Goal: Task Accomplishment & Management: Complete application form

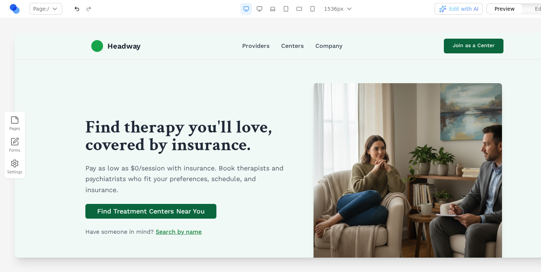
click at [17, 11] on link at bounding box center [15, 9] width 12 height 12
click at [170, 19] on div "Pages Forms Settings" at bounding box center [297, 145] width 595 height 254
click at [258, 10] on button "button" at bounding box center [260, 9] width 12 height 12
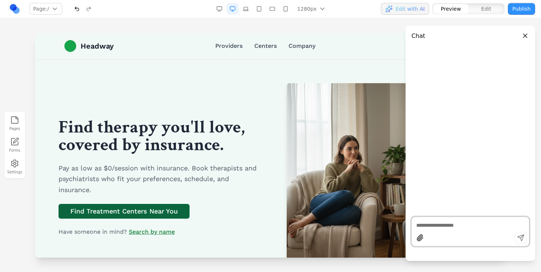
click at [442, 225] on textarea at bounding box center [470, 225] width 108 height 7
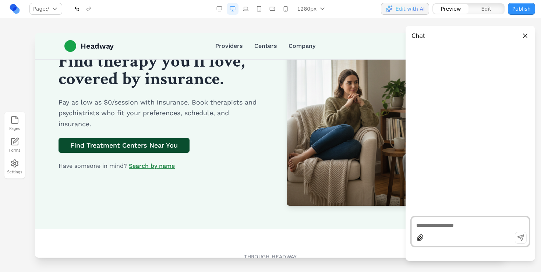
scroll to position [73, 0]
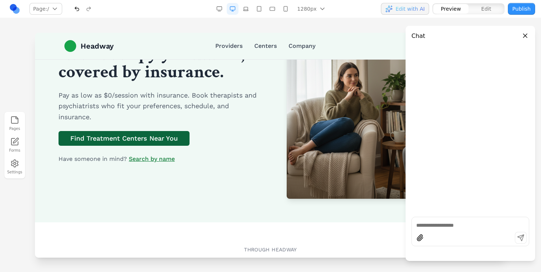
click at [526, 36] on button "Close panel" at bounding box center [525, 36] width 8 height 8
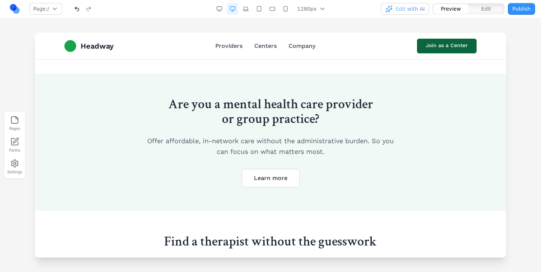
scroll to position [1591, 0]
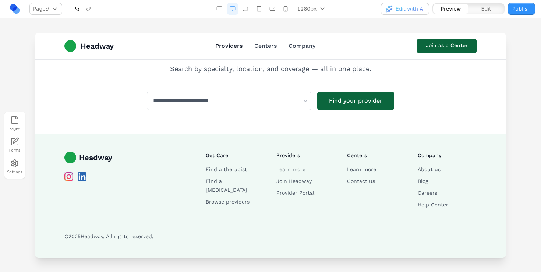
click at [227, 48] on link "Providers" at bounding box center [228, 46] width 27 height 9
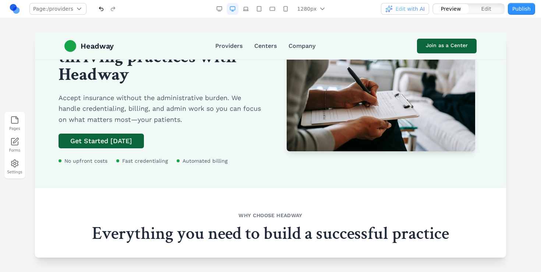
scroll to position [0, 0]
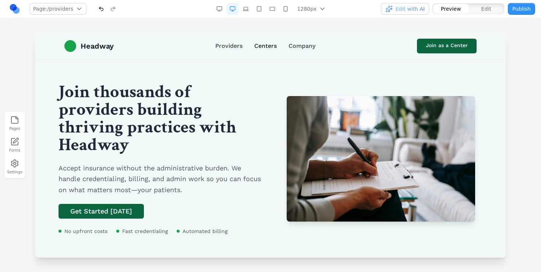
click at [267, 44] on link "Centers" at bounding box center [265, 46] width 22 height 9
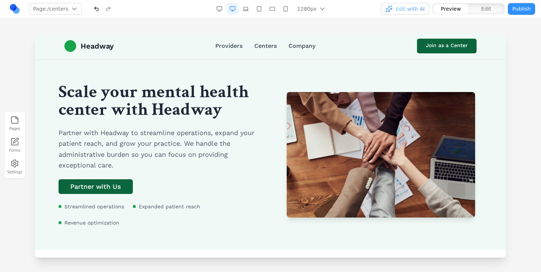
click at [15, 10] on link at bounding box center [15, 9] width 12 height 12
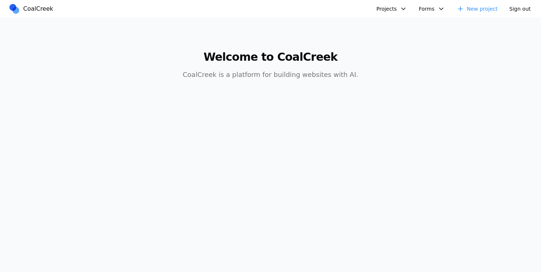
click at [386, 6] on button "Projects" at bounding box center [391, 9] width 39 height 12
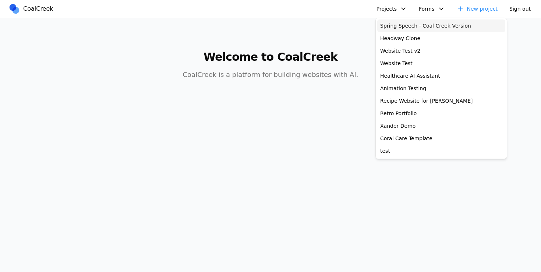
click at [389, 25] on link "Spring Speech - Coal Creek Version" at bounding box center [441, 26] width 128 height 13
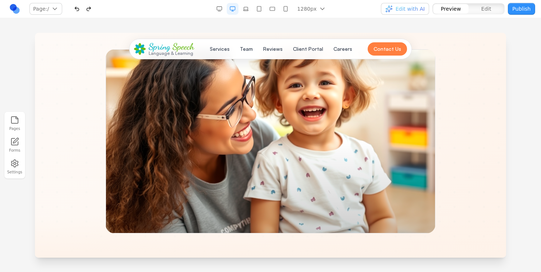
scroll to position [230, 0]
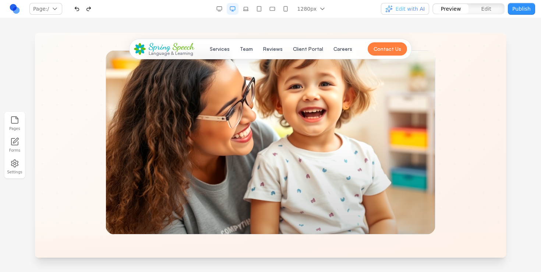
click at [259, 151] on div at bounding box center [271, 142] width 330 height 184
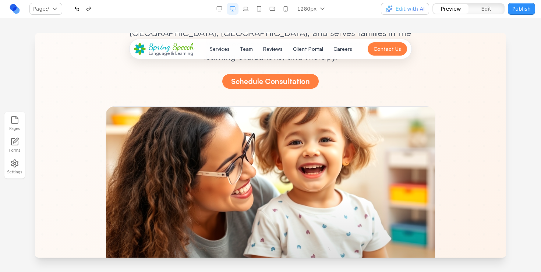
scroll to position [172, 0]
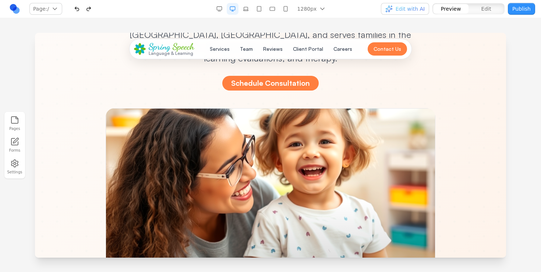
click at [437, 76] on div "Schedule Consultation" at bounding box center [270, 83] width 400 height 15
click at [337, 150] on div at bounding box center [271, 200] width 330 height 184
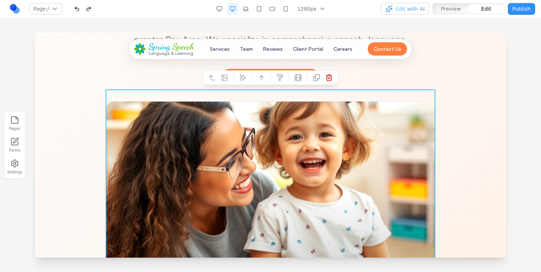
scroll to position [180, 0]
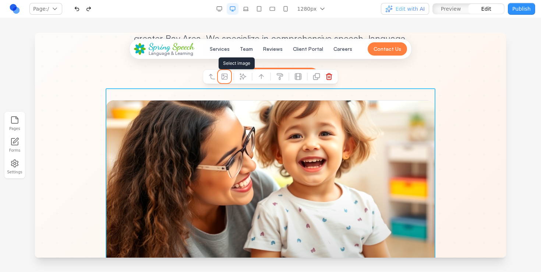
click at [223, 75] on icon at bounding box center [224, 76] width 7 height 7
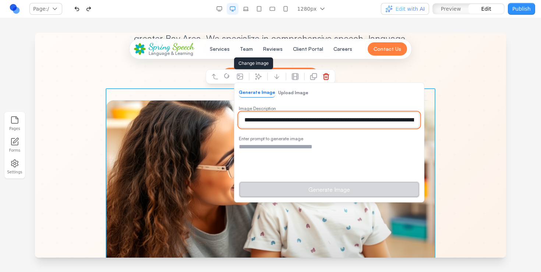
click at [307, 123] on input "**********" at bounding box center [329, 119] width 181 height 15
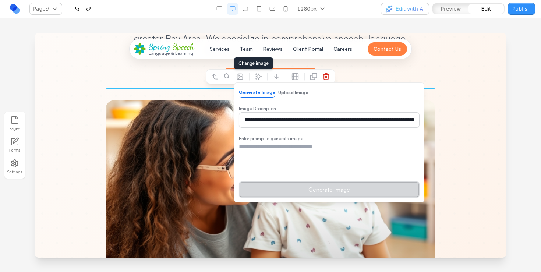
click at [296, 146] on textarea at bounding box center [329, 160] width 181 height 37
paste textarea "**********"
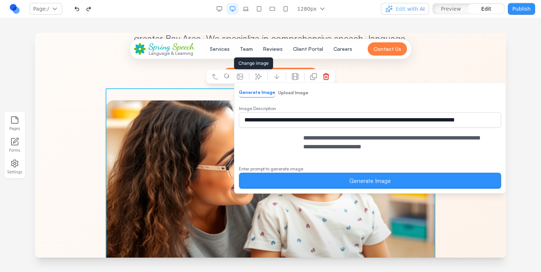
type textarea "**********"
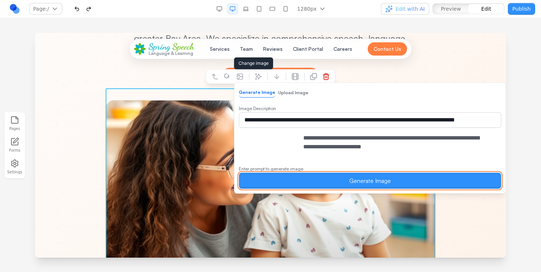
click at [309, 189] on button "Generate Image" at bounding box center [370, 181] width 262 height 16
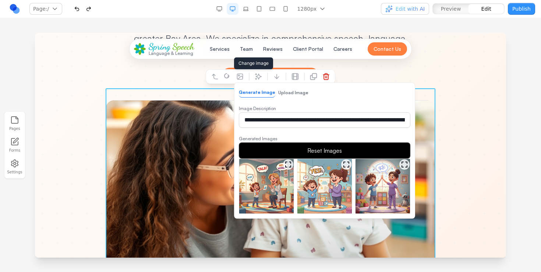
click at [261, 186] on img at bounding box center [266, 186] width 54 height 54
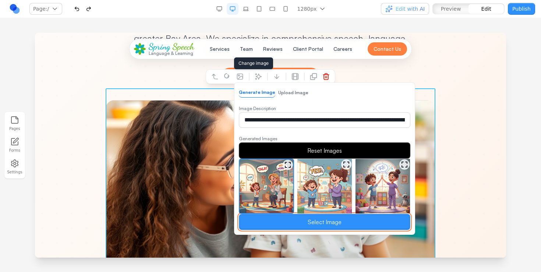
click at [343, 218] on button "Select Image" at bounding box center [325, 222] width 172 height 16
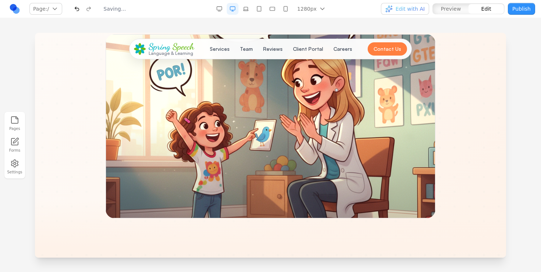
click at [473, 172] on div "Helping Every Child Find Their Voice and Be Heard Spring Speech, Language, and …" at bounding box center [271, 17] width 424 height 402
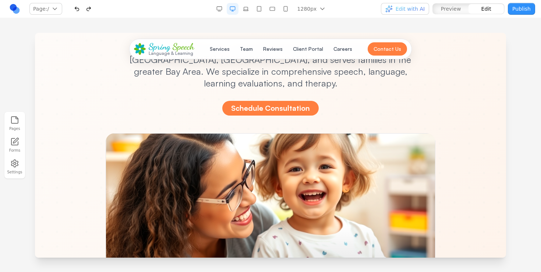
scroll to position [0, 0]
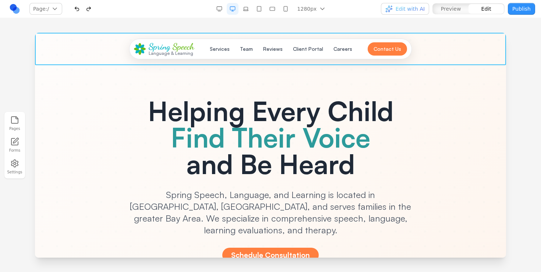
click at [470, 39] on header "Spring Speech Language & Learning Services Team Reviews Client Portal Careers C…" at bounding box center [270, 49] width 471 height 32
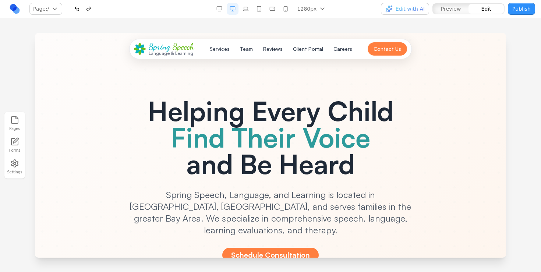
click at [533, 43] on div at bounding box center [270, 152] width 541 height 239
click at [393, 48] on button "Contact Us" at bounding box center [387, 48] width 39 height 13
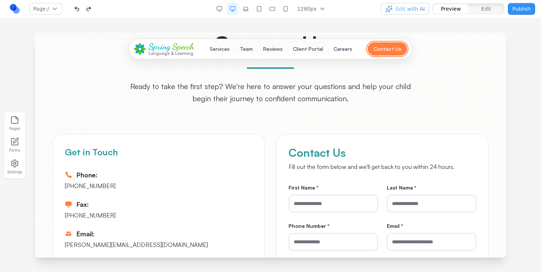
scroll to position [3182, 0]
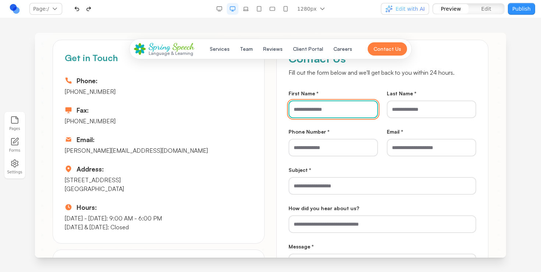
click at [345, 100] on input "First Name *" at bounding box center [333, 109] width 89 height 18
type input "*****"
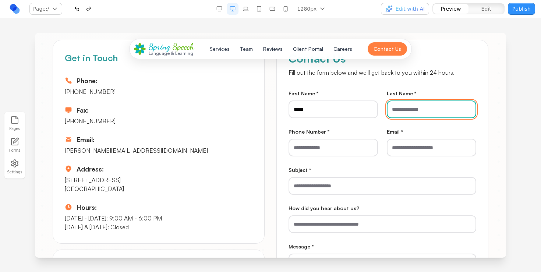
click at [397, 100] on input "Last Name *" at bounding box center [431, 109] width 89 height 18
type input "**"
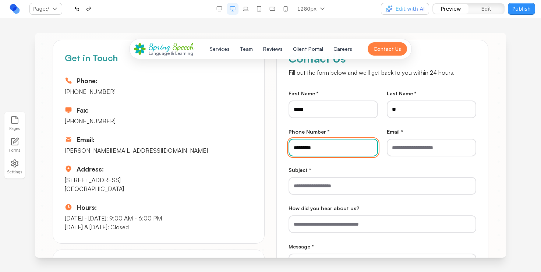
type input "*********"
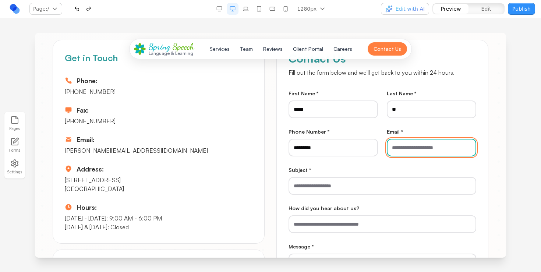
click at [421, 139] on input "Email *" at bounding box center [431, 148] width 89 height 18
type input "**********"
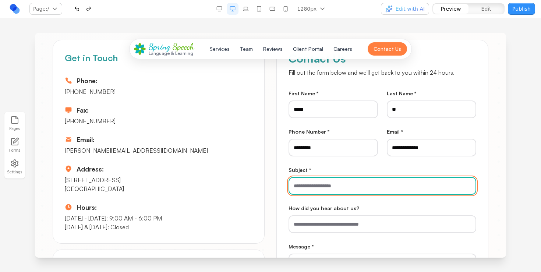
click at [375, 177] on input "Subject *" at bounding box center [383, 186] width 188 height 18
type input "*"
type input "*****"
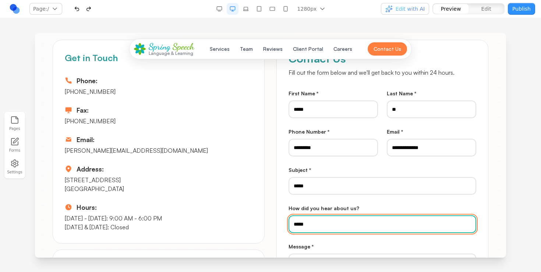
type input "*****"
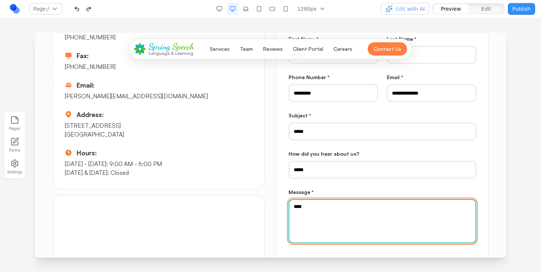
scroll to position [3305, 0]
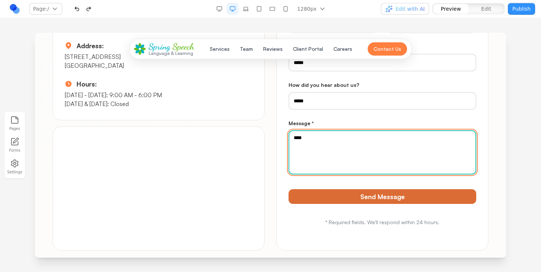
type textarea "****"
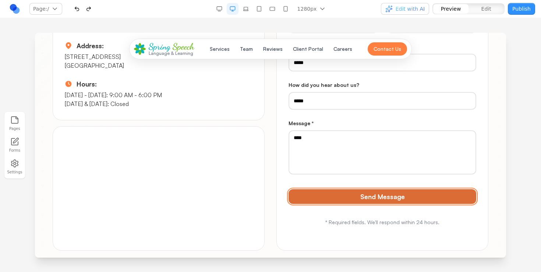
click at [411, 189] on button "Send Message" at bounding box center [383, 196] width 188 height 15
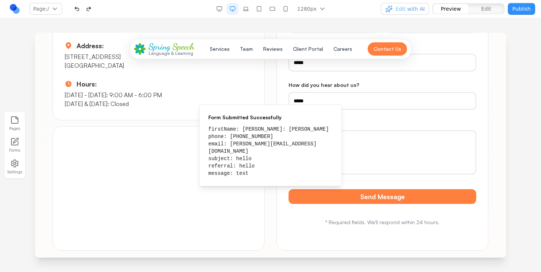
click at [17, 166] on icon "button" at bounding box center [14, 163] width 9 height 9
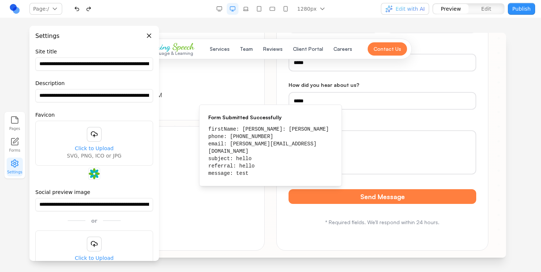
click at [14, 139] on icon at bounding box center [14, 141] width 9 height 9
click at [240, 89] on div "Get in Touch Phone: (650) 918-6321 Fax: (650) 532-9344 Email: salomi@springspee…" at bounding box center [159, 18] width 212 height 204
click at [144, 35] on header "Settings" at bounding box center [94, 33] width 130 height 15
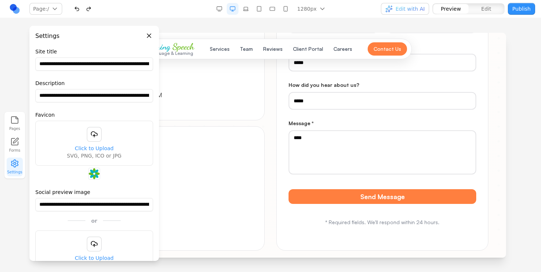
click at [152, 35] on button "Close panel" at bounding box center [149, 36] width 8 height 8
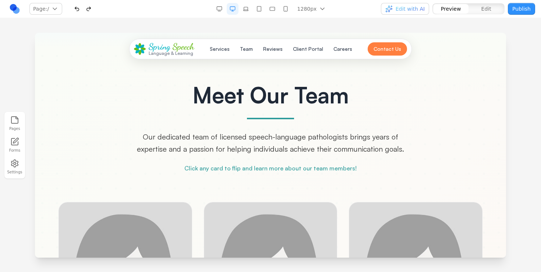
scroll to position [1609, 0]
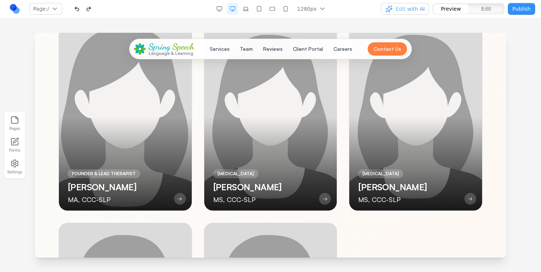
click at [155, 140] on div at bounding box center [125, 117] width 133 height 188
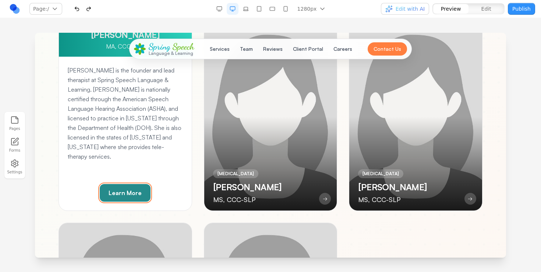
click at [126, 184] on button "Learn More" at bounding box center [125, 193] width 51 height 18
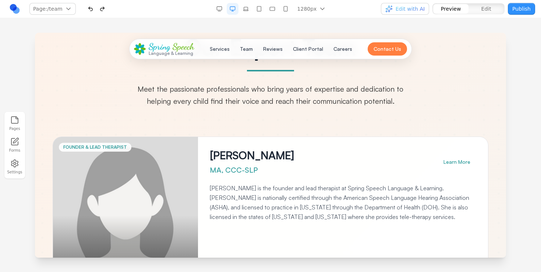
scroll to position [75, 0]
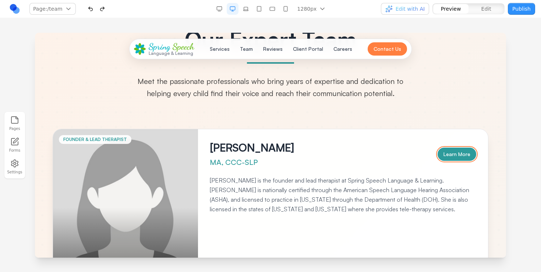
click at [451, 158] on button "Learn More" at bounding box center [457, 154] width 39 height 13
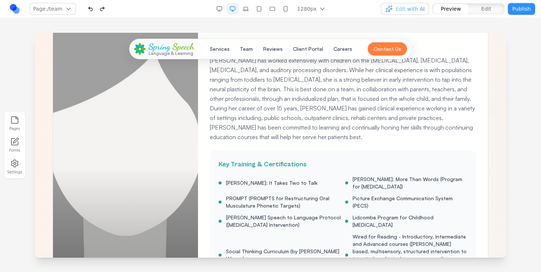
scroll to position [0, 0]
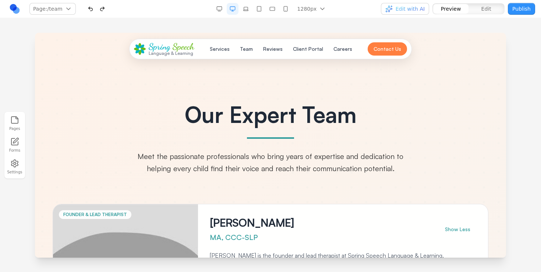
click at [177, 49] on span "Speech" at bounding box center [184, 46] width 22 height 11
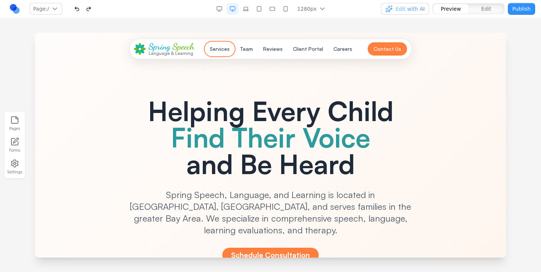
click at [225, 48] on button "Services" at bounding box center [219, 48] width 29 height 13
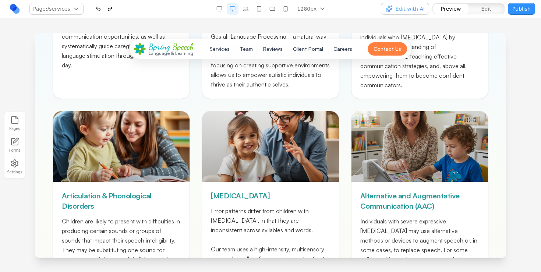
scroll to position [172, 0]
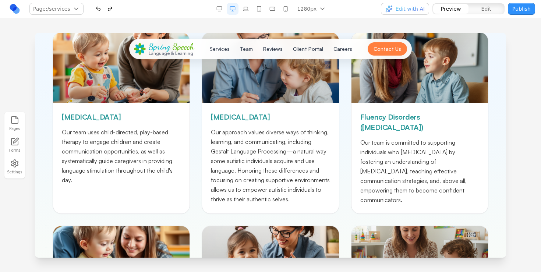
click at [523, 9] on button "Publish" at bounding box center [521, 9] width 27 height 12
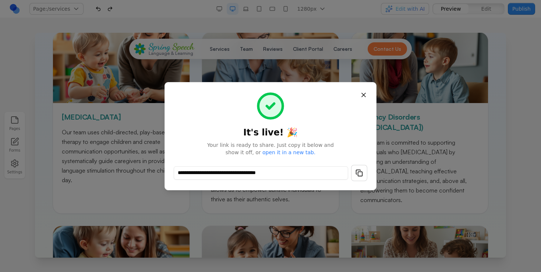
click at [361, 172] on button "button" at bounding box center [359, 173] width 16 height 16
click at [165, 17] on div at bounding box center [270, 136] width 541 height 272
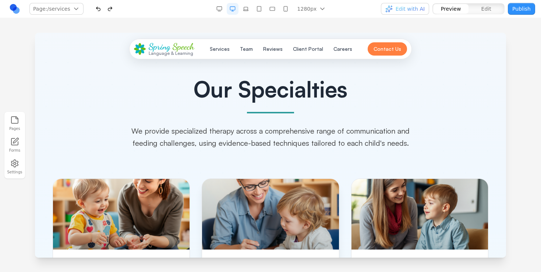
scroll to position [0, 0]
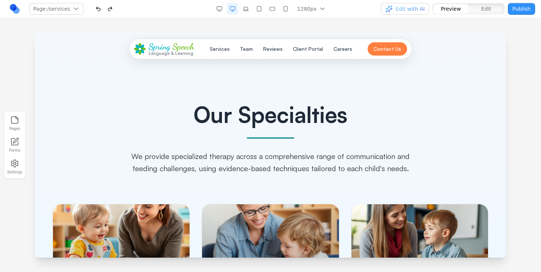
click at [180, 127] on div "Our Specialties We provide specialized therapy across a comprehensive range of …" at bounding box center [271, 121] width 436 height 106
click at [84, 42] on header "Spring Speech Language & Learning Services Team Reviews Client Portal Careers C…" at bounding box center [270, 49] width 471 height 32
click at [246, 8] on button "button" at bounding box center [246, 9] width 12 height 12
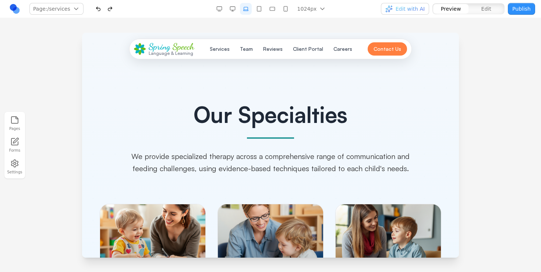
click at [264, 8] on button "button" at bounding box center [259, 9] width 12 height 12
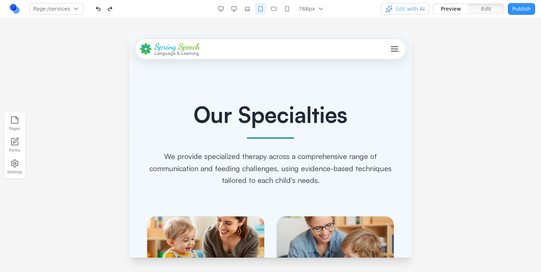
click at [273, 8] on button "button" at bounding box center [274, 9] width 12 height 12
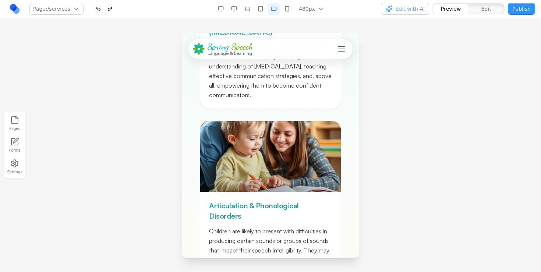
scroll to position [266, 0]
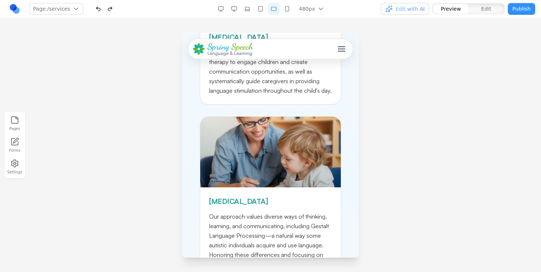
click at [233, 10] on button "button" at bounding box center [234, 9] width 12 height 12
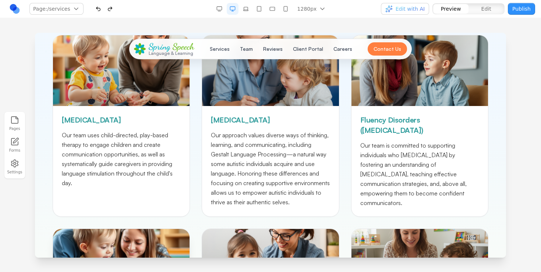
scroll to position [168, 0]
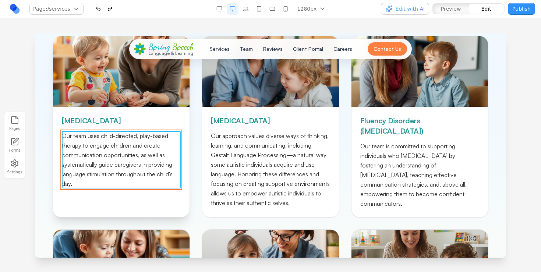
click at [111, 151] on p "Our team uses child-directed, play-based therapy to engage children and create …" at bounding box center [121, 159] width 119 height 57
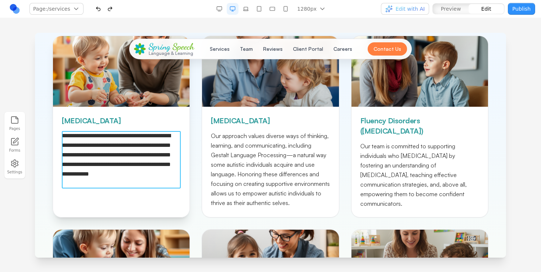
click at [111, 151] on p "**********" at bounding box center [121, 159] width 119 height 57
click at [112, 167] on p "**********" at bounding box center [121, 159] width 119 height 57
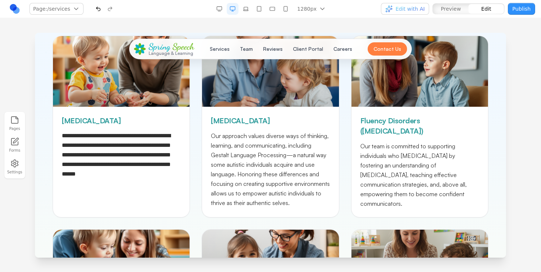
click at [403, 10] on span "Edit with AI" at bounding box center [410, 8] width 29 height 7
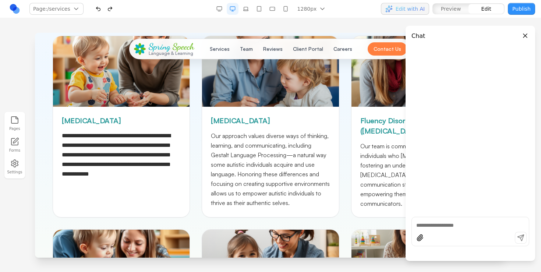
click at [16, 166] on icon "button" at bounding box center [14, 163] width 9 height 9
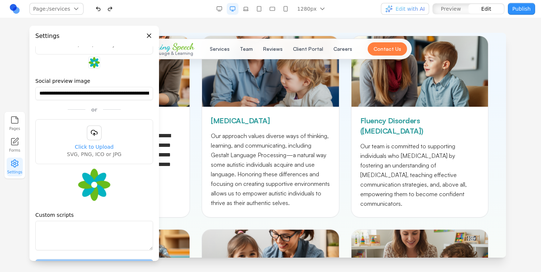
scroll to position [145, 0]
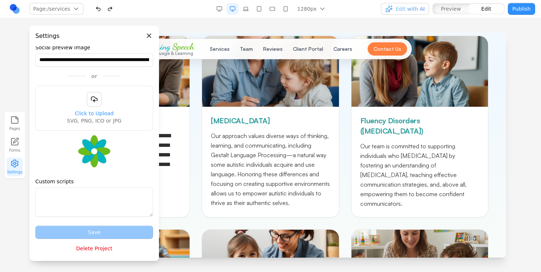
click at [75, 199] on textarea "Custom scripts" at bounding box center [94, 201] width 118 height 29
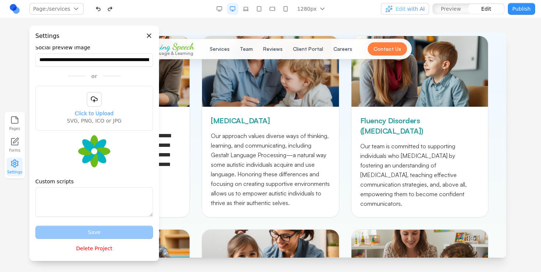
click at [150, 35] on button "Close panel" at bounding box center [149, 36] width 8 height 8
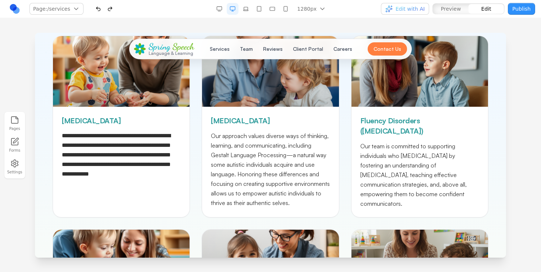
click at [410, 9] on span "Edit with AI" at bounding box center [410, 8] width 29 height 7
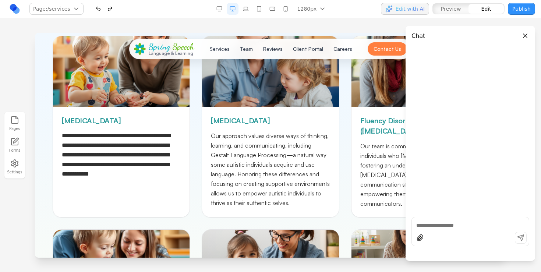
click at [481, 234] on div at bounding box center [470, 239] width 117 height 14
click at [477, 227] on textarea at bounding box center [470, 225] width 108 height 7
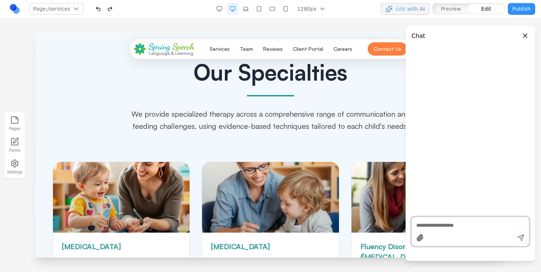
scroll to position [44, 0]
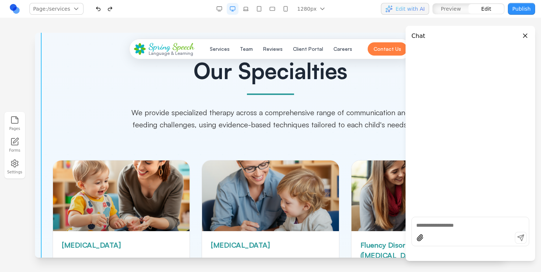
click at [522, 33] on button "Close panel" at bounding box center [525, 36] width 8 height 8
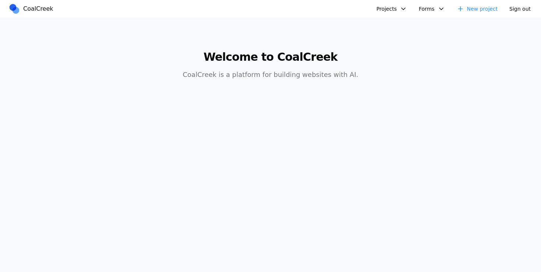
click at [390, 9] on button "Projects" at bounding box center [391, 9] width 39 height 12
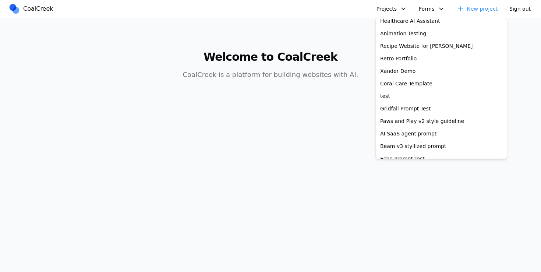
scroll to position [67, 0]
click at [414, 112] on link "Gridfall Prompt Test" at bounding box center [441, 108] width 128 height 13
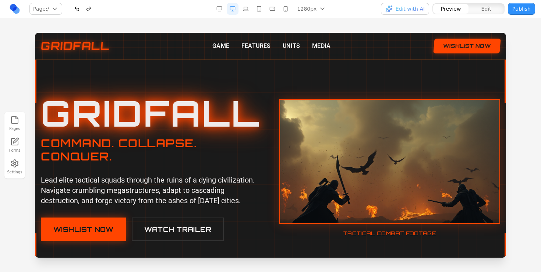
scroll to position [31, 0]
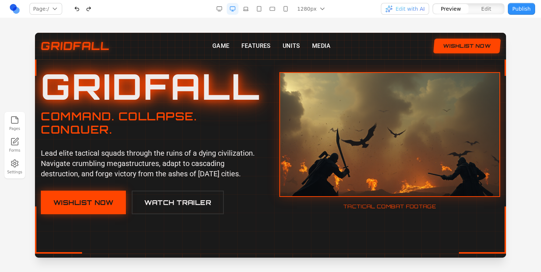
click at [277, 64] on div at bounding box center [270, 141] width 471 height 225
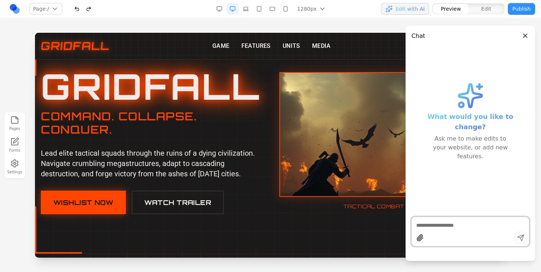
click at [442, 228] on textarea at bounding box center [470, 225] width 108 height 7
type textarea "**********"
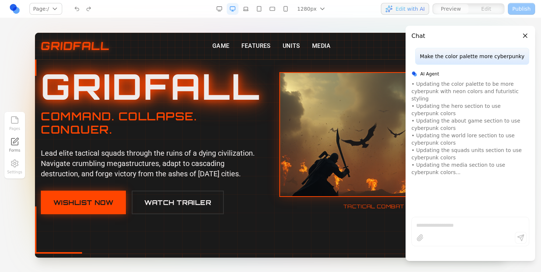
click at [162, 104] on h1 "GRIDFALL" at bounding box center [151, 85] width 221 height 35
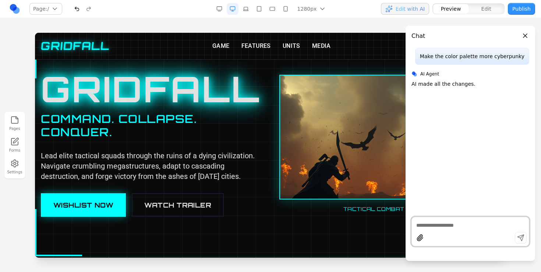
scroll to position [29, 0]
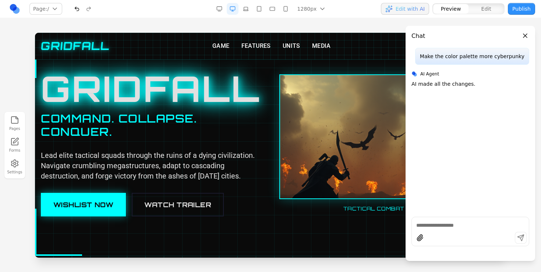
click at [526, 35] on button "Close panel" at bounding box center [525, 36] width 8 height 8
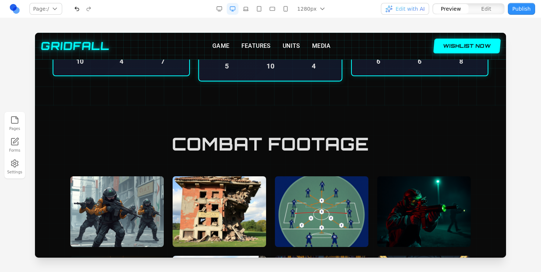
scroll to position [1209, 0]
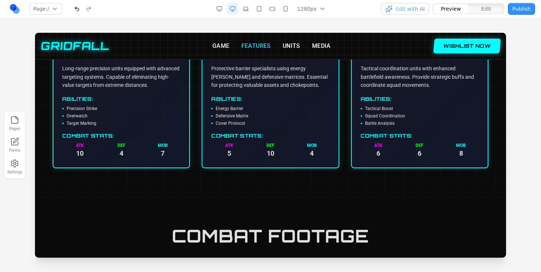
click at [258, 49] on button "FEATURES" at bounding box center [255, 46] width 29 height 9
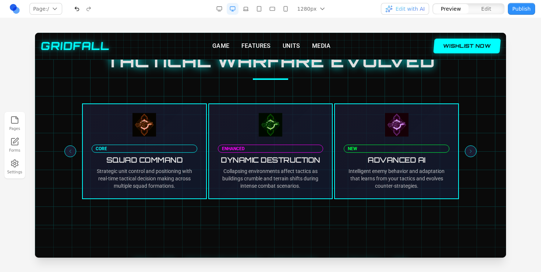
click at [295, 41] on div "GRIDFALL GAME FEATURES UNITS MEDIA WISHLIST NOW" at bounding box center [270, 46] width 459 height 15
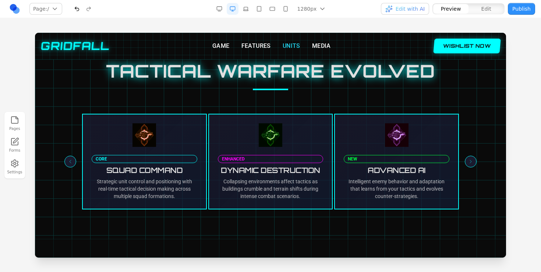
click at [293, 45] on button "UNITS" at bounding box center [292, 46] width 18 height 9
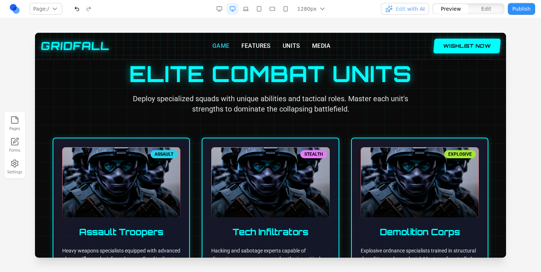
click at [226, 44] on button "GAME" at bounding box center [220, 46] width 17 height 9
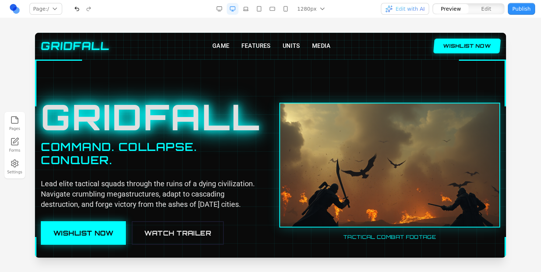
scroll to position [0, 0]
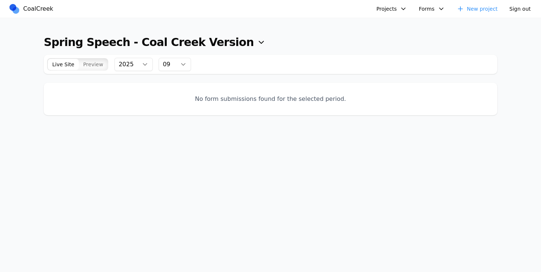
click at [90, 64] on span "Preview" at bounding box center [93, 64] width 20 height 7
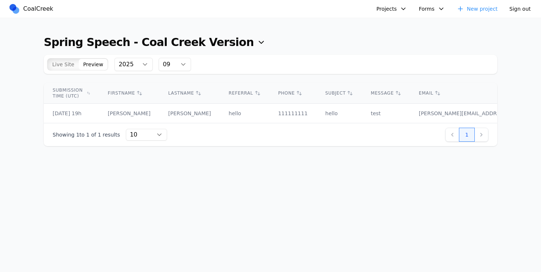
drag, startPoint x: 85, startPoint y: 107, endPoint x: 416, endPoint y: 109, distance: 330.2
click at [416, 109] on tr "[DATE] 19h [PERSON_NAME] hello 111111111 hello test [PERSON_NAME][EMAIL_ADDRESS…" at bounding box center [302, 114] width 517 height 20
click at [410, 109] on td "test" at bounding box center [386, 114] width 48 height 20
